Goal: Navigation & Orientation: Understand site structure

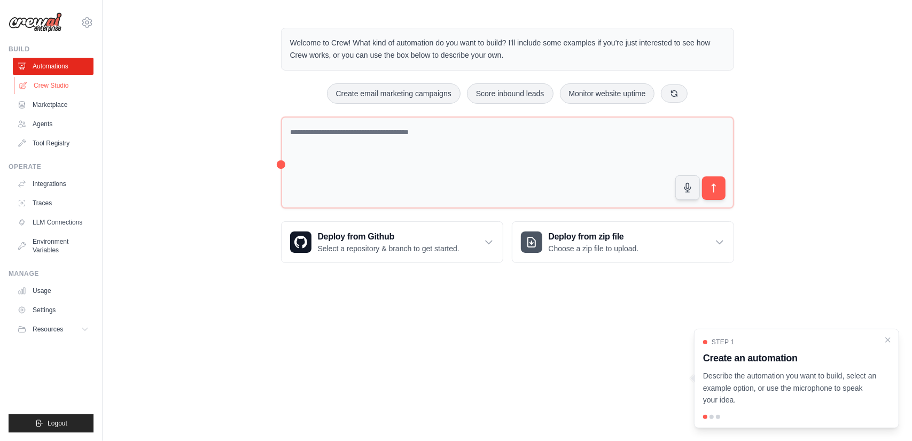
click at [46, 88] on link "Crew Studio" at bounding box center [54, 85] width 81 height 17
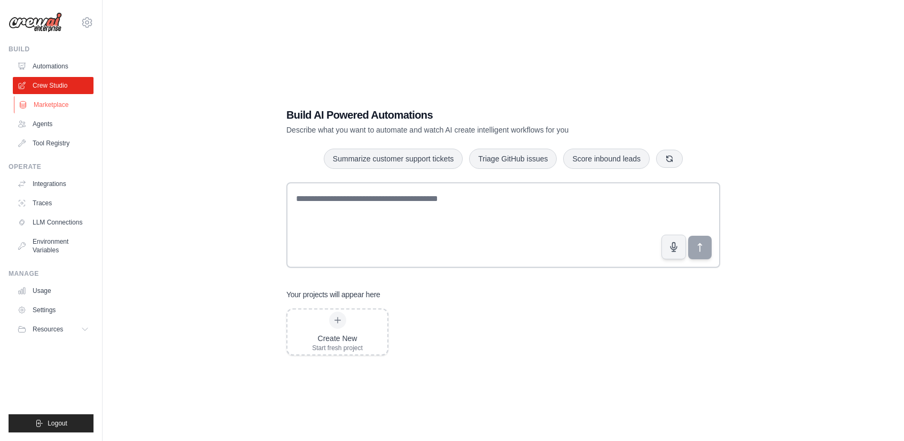
click at [46, 107] on link "Marketplace" at bounding box center [54, 104] width 81 height 17
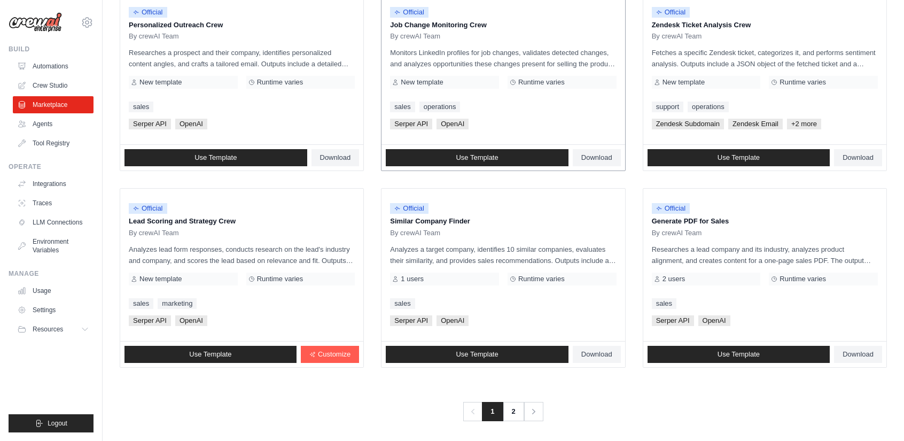
scroll to position [547, 0]
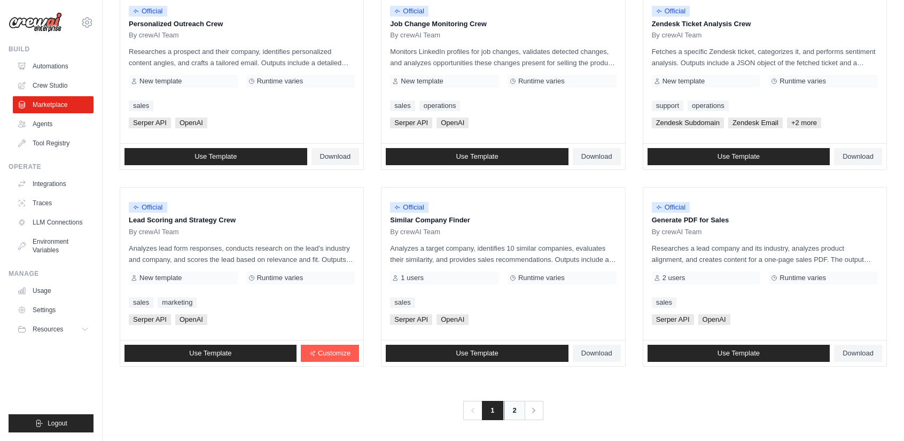
click at [513, 406] on link "2" at bounding box center [514, 410] width 21 height 19
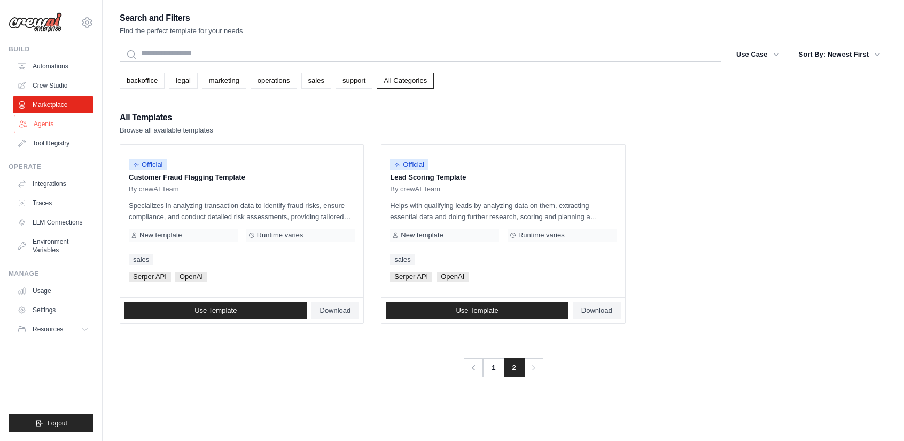
click at [43, 122] on link "Agents" at bounding box center [54, 123] width 81 height 17
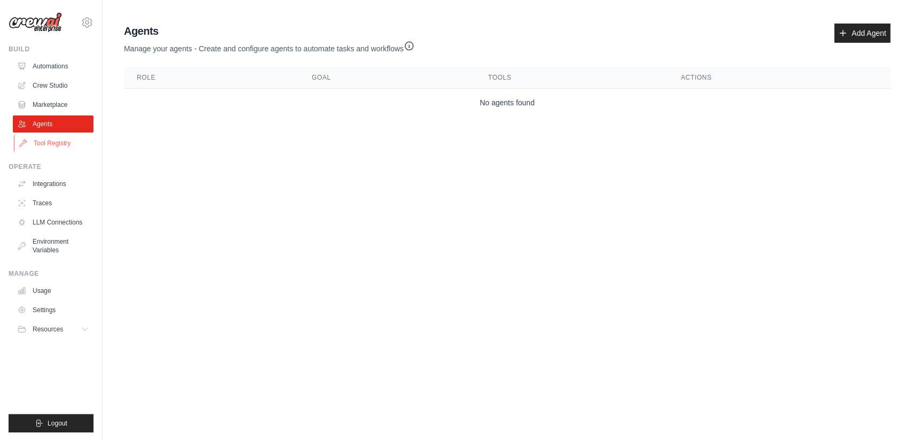
click at [42, 146] on link "Tool Registry" at bounding box center [54, 143] width 81 height 17
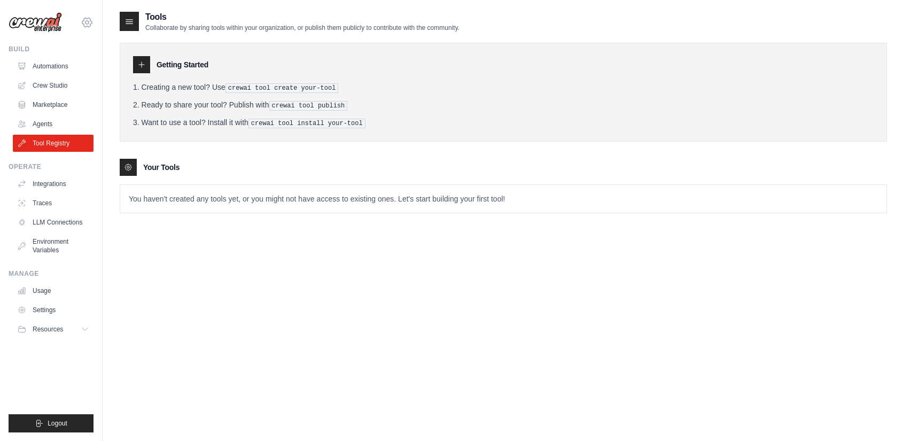
click at [88, 20] on icon at bounding box center [87, 22] width 13 height 13
click at [63, 78] on link "Settings" at bounding box center [87, 72] width 94 height 19
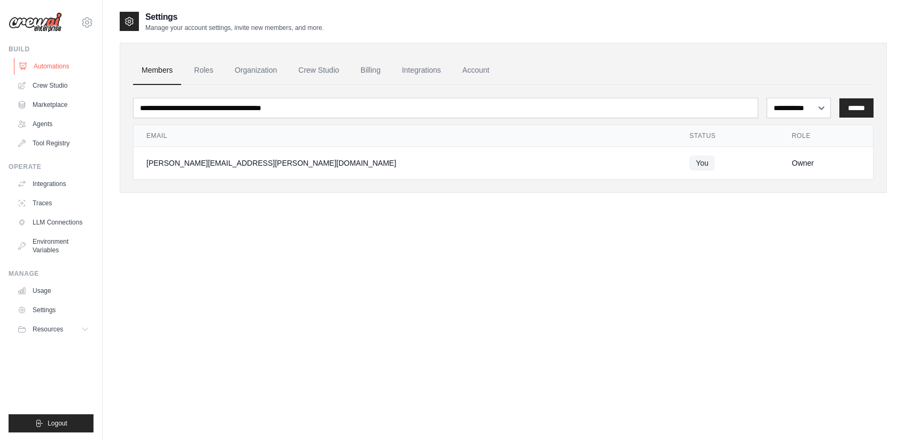
click at [46, 62] on link "Automations" at bounding box center [54, 66] width 81 height 17
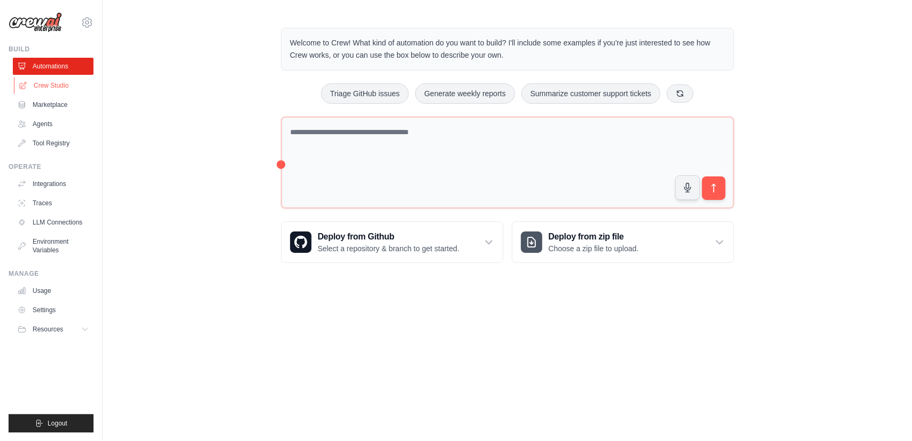
click at [49, 85] on link "Crew Studio" at bounding box center [54, 85] width 81 height 17
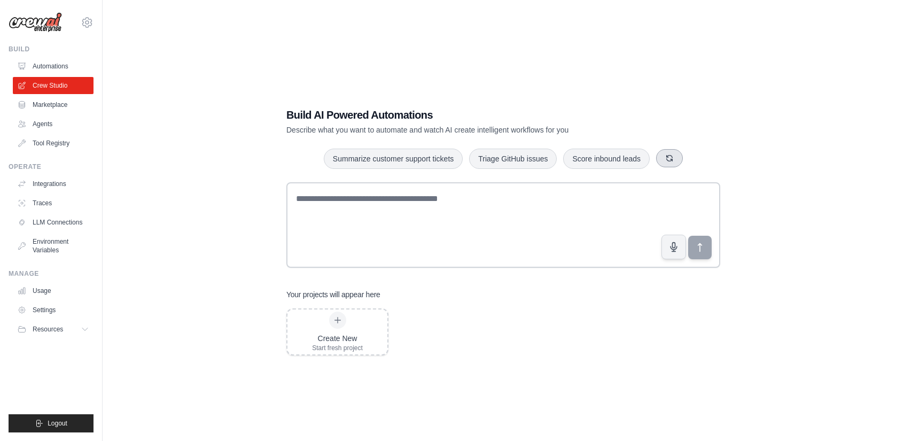
click at [668, 158] on icon "button" at bounding box center [669, 158] width 9 height 9
click at [668, 158] on button "button" at bounding box center [674, 158] width 27 height 18
